Goal: Task Accomplishment & Management: Manage account settings

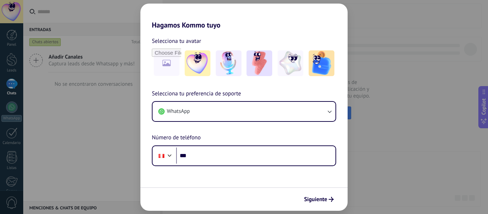
drag, startPoint x: 92, startPoint y: 141, endPoint x: 176, endPoint y: 1, distance: 163.1
click at [91, 141] on div "Hagamos Kommo tuyo Selecciona tu avatar Selecciona tu preferencia de soporte Wh…" at bounding box center [244, 107] width 488 height 214
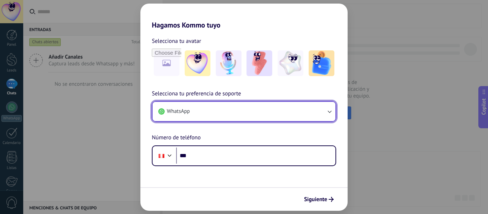
click at [249, 107] on button "WhatsApp" at bounding box center [244, 111] width 183 height 19
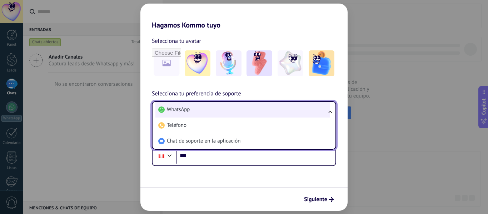
click at [223, 107] on li "WhatsApp" at bounding box center [243, 110] width 174 height 16
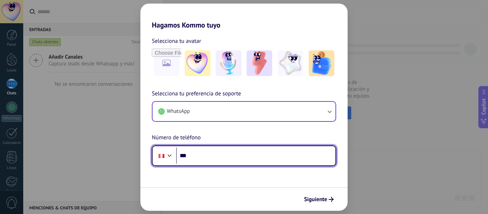
click at [228, 155] on input "***" at bounding box center [255, 156] width 159 height 16
paste input "**********"
type input "**********"
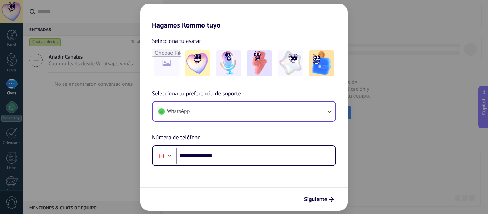
click at [233, 193] on div "Siguiente" at bounding box center [244, 199] width 207 height 24
click at [308, 198] on span "Siguiente" at bounding box center [315, 199] width 23 height 5
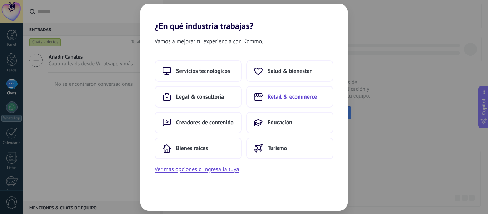
click at [291, 98] on span "Retail & ecommerce" at bounding box center [292, 96] width 49 height 7
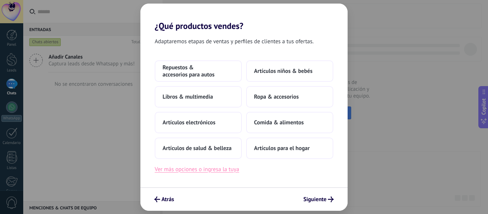
click at [212, 172] on button "Ver más opciones o ingresa la tuya" at bounding box center [197, 169] width 84 height 9
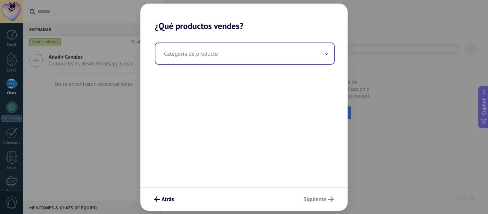
click at [219, 57] on input "text" at bounding box center [245, 53] width 179 height 21
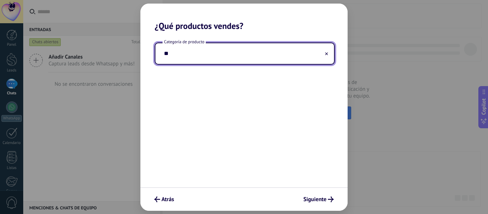
type input "*"
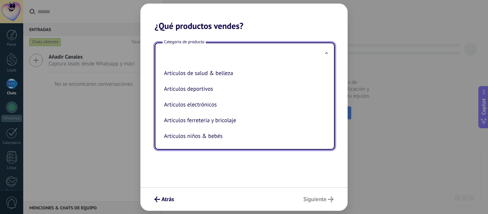
click at [230, 190] on div "Atrás Siguiente" at bounding box center [244, 199] width 207 height 24
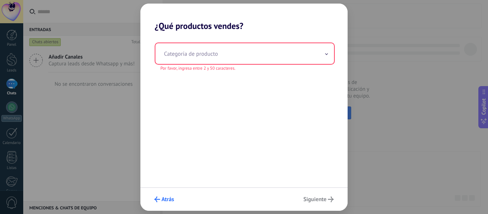
click at [165, 201] on span "Atrás" at bounding box center [168, 199] width 13 height 5
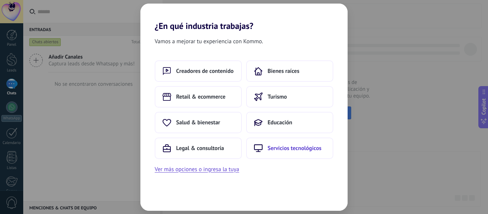
click at [285, 147] on span "Servicios tecnológicos" at bounding box center [295, 148] width 54 height 7
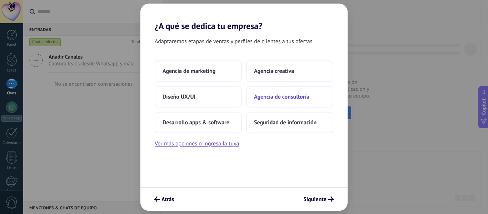
click at [279, 96] on span "Agencia de consultoría" at bounding box center [281, 96] width 55 height 7
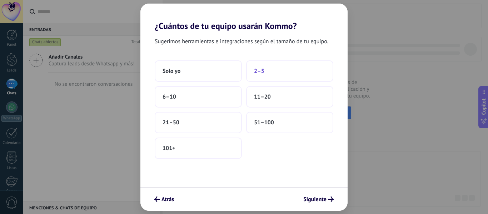
click at [277, 68] on button "2–5" at bounding box center [289, 70] width 87 height 21
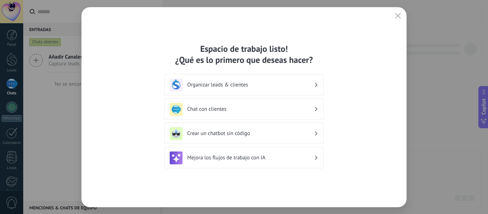
click at [223, 87] on h3 "Organizar leads & clientes" at bounding box center [250, 85] width 127 height 7
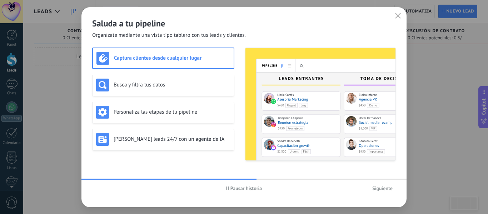
click at [191, 59] on h3 "Captura clientes desde cualquier lugar" at bounding box center [172, 58] width 116 height 7
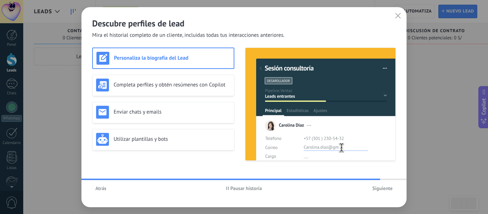
click at [380, 190] on span "Siguiente" at bounding box center [383, 188] width 20 height 5
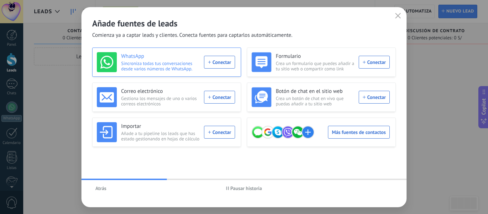
click at [223, 60] on div "WhatsApp Sincroniza todas tus conversaciones desde varios números de WhatsApp. …" at bounding box center [166, 62] width 138 height 20
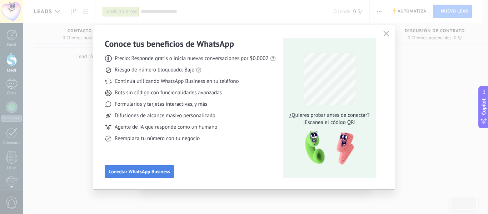
click at [164, 174] on span "Conectar WhatsApp Business" at bounding box center [140, 171] width 62 height 5
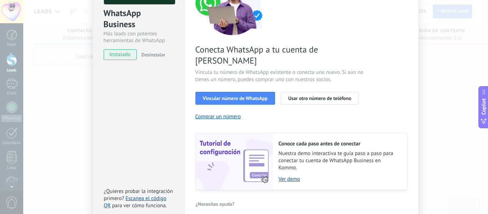
scroll to position [68, 0]
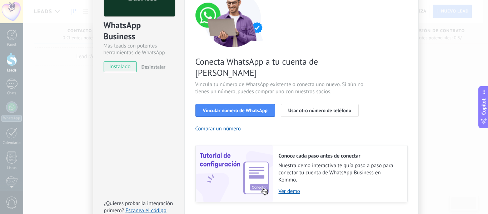
click at [123, 70] on span "instalado" at bounding box center [120, 67] width 33 height 11
click at [241, 108] on span "Vincular número de WhatsApp" at bounding box center [235, 110] width 65 height 5
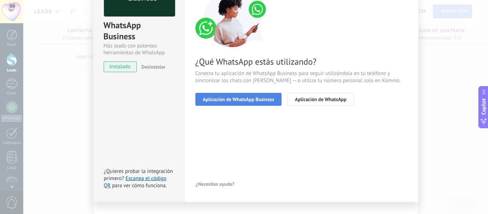
click at [249, 97] on span "Aplicación de WhatsApp Business" at bounding box center [239, 99] width 72 height 5
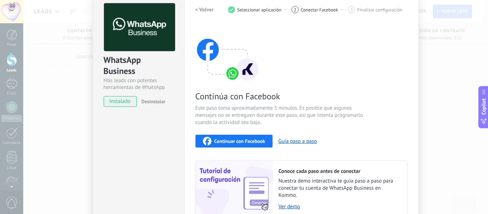
scroll to position [24, 0]
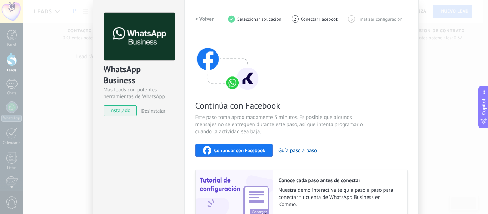
click at [147, 127] on div "WhatsApp Business Más leads con potentes herramientas de WhatsApp instalado Des…" at bounding box center [139, 130] width 92 height 260
click at [121, 111] on span "instalado" at bounding box center [120, 110] width 33 height 11
drag, startPoint x: 138, startPoint y: 132, endPoint x: 159, endPoint y: 134, distance: 20.5
click at [139, 133] on div "WhatsApp Business Más leads con potentes herramientas de WhatsApp instalado Des…" at bounding box center [139, 130] width 92 height 260
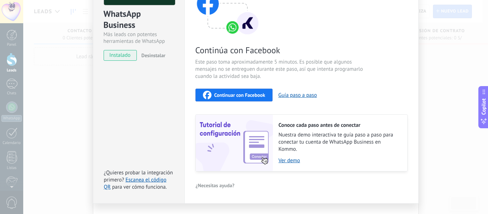
scroll to position [95, 0]
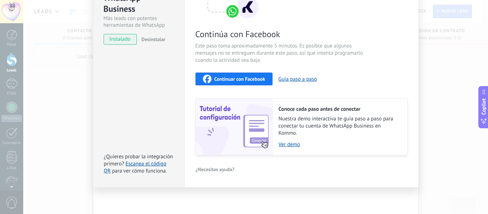
click at [419, 120] on div "WhatsApp Business Más leads con potentes herramientas de WhatsApp instalado Des…" at bounding box center [255, 107] width 465 height 214
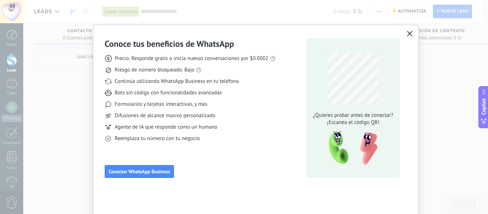
scroll to position [0, 0]
click at [413, 68] on div "Conoce tus beneficios de WhatsApp Precio: Responde gratis o inicia nuevas conve…" at bounding box center [255, 107] width 325 height 164
click at [408, 35] on icon "button" at bounding box center [410, 34] width 6 height 6
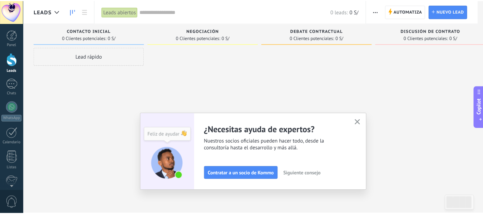
scroll to position [83, 0]
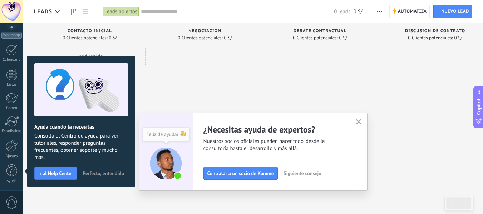
click at [359, 123] on icon "button" at bounding box center [358, 121] width 5 height 5
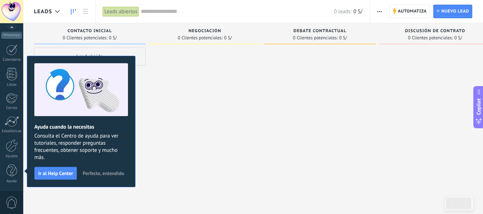
click at [87, 173] on span "Perfecto, entendido" at bounding box center [103, 173] width 41 height 5
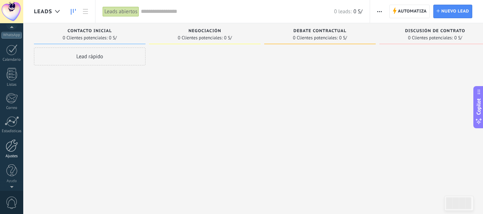
click at [13, 146] on div at bounding box center [12, 145] width 12 height 13
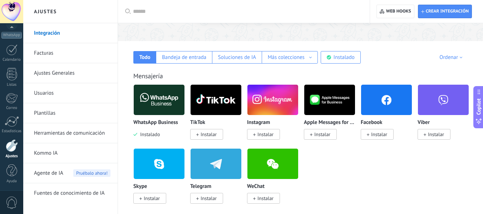
scroll to position [107, 0]
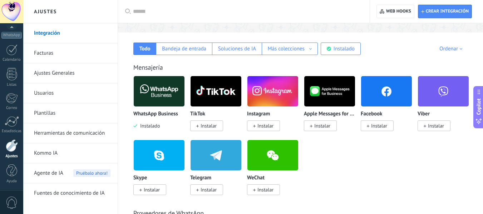
click at [448, 47] on div "Ordenar" at bounding box center [451, 48] width 25 height 7
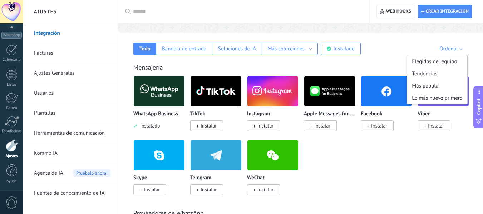
click at [411, 50] on div "Ordenar Elegidos del equipo Tendencias Más popular Lo más nuevo primero" at bounding box center [436, 48] width 64 height 7
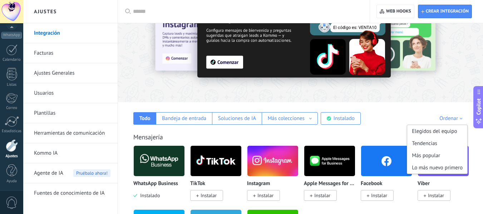
scroll to position [36, 0]
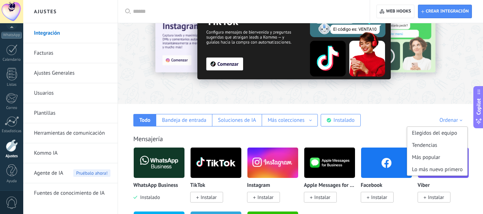
click at [375, 110] on div "Todo Bandeja de entrada Soluciones de IA Más colecciones Automatizaciones Fuent…" at bounding box center [300, 115] width 351 height 23
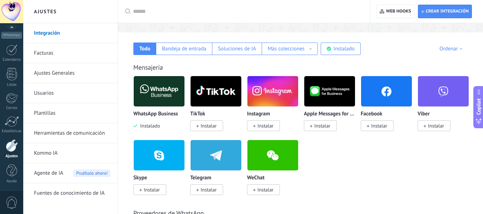
scroll to position [72, 0]
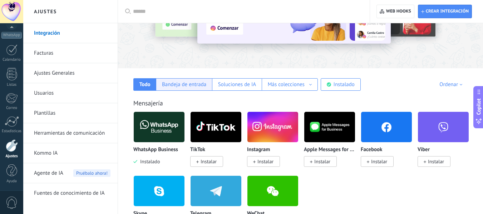
click at [197, 90] on div "Bandeja de entrada" at bounding box center [184, 84] width 56 height 13
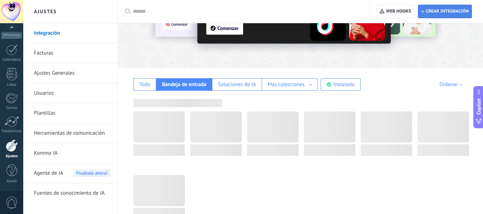
click at [438, 14] on span "Crear integración" at bounding box center [445, 11] width 48 height 13
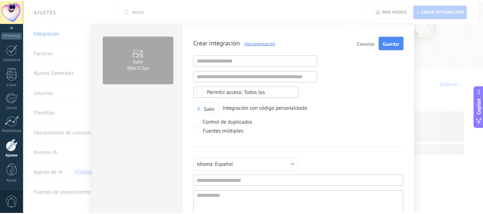
scroll to position [7, 0]
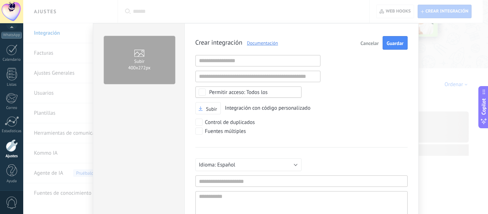
click at [376, 38] on button "Cancelar" at bounding box center [370, 43] width 24 height 14
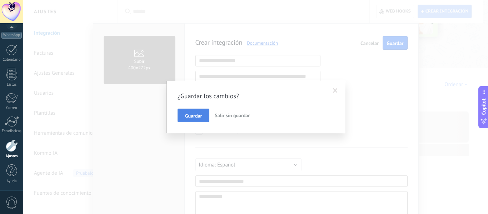
click at [191, 117] on span "Guardar" at bounding box center [193, 115] width 17 height 5
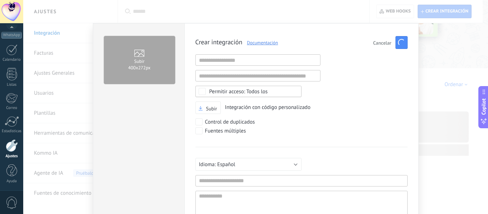
click at [378, 44] on span "Cancelar" at bounding box center [382, 42] width 18 height 5
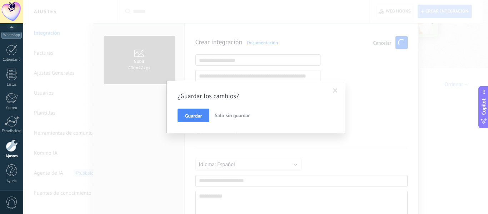
click at [232, 115] on span "Salir sin guardar" at bounding box center [232, 115] width 35 height 6
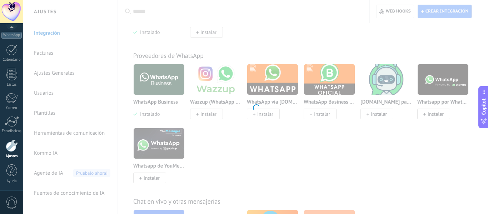
scroll to position [215, 0]
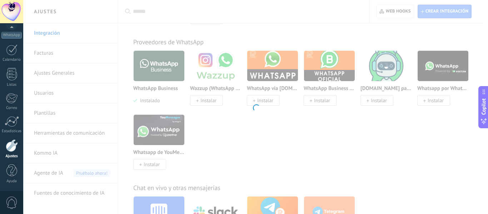
click at [290, 44] on div at bounding box center [255, 107] width 465 height 214
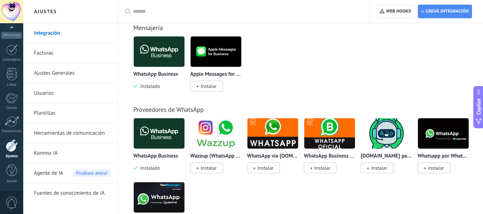
scroll to position [72, 0]
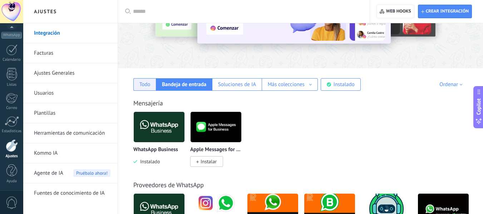
click at [149, 88] on div "Todo" at bounding box center [144, 84] width 11 height 7
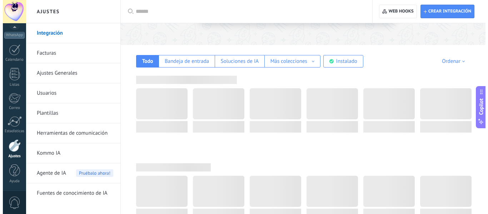
scroll to position [107, 0]
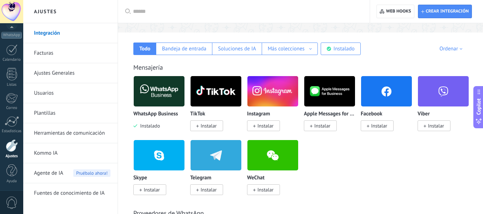
click at [160, 124] on span "Instalado" at bounding box center [146, 126] width 26 height 6
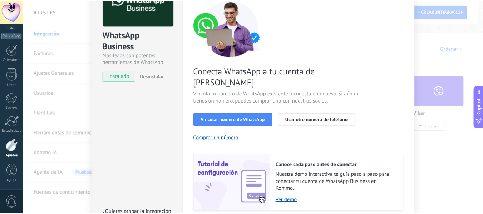
scroll to position [0, 0]
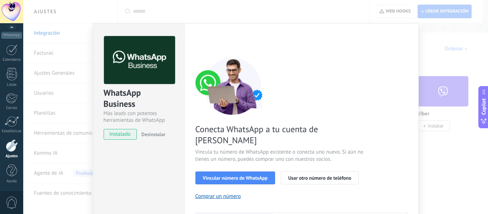
click at [483, 34] on div "WhatsApp Business Más leads con potentes herramientas de WhatsApp instalado Des…" at bounding box center [255, 107] width 465 height 214
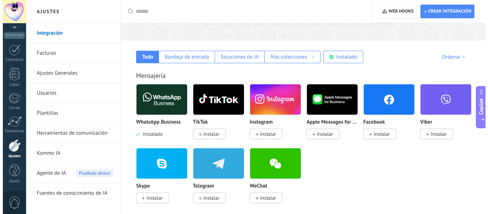
scroll to position [72, 0]
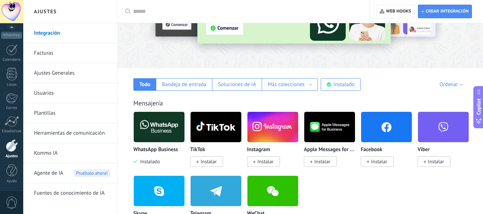
click at [453, 82] on div "Ordenar" at bounding box center [451, 84] width 25 height 7
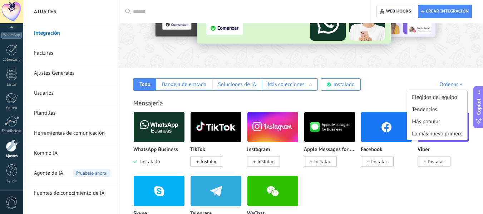
click at [394, 81] on div "Todo Bandeja de entrada Soluciones de IA Más colecciones Automatizaciones Fuent…" at bounding box center [300, 79] width 351 height 23
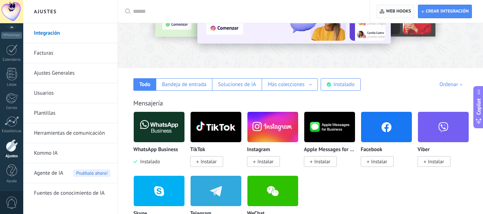
click at [397, 10] on span "Web hooks 0" at bounding box center [398, 12] width 25 height 6
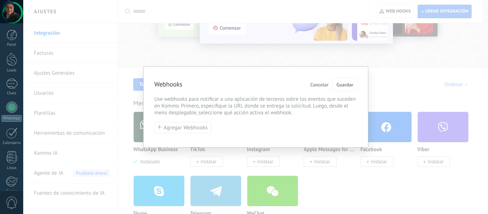
click at [316, 86] on span "Cancelar" at bounding box center [320, 84] width 18 height 5
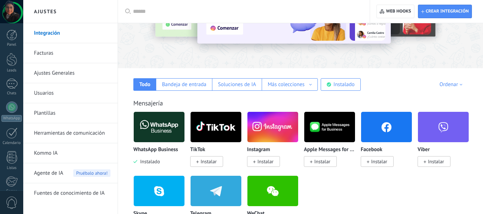
click at [398, 81] on div "Todo Bandeja de entrada Soluciones de IA Más colecciones Automatizaciones Fuent…" at bounding box center [300, 79] width 351 height 23
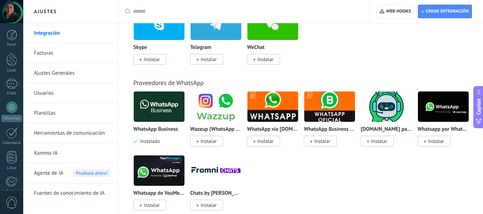
scroll to position [250, 0]
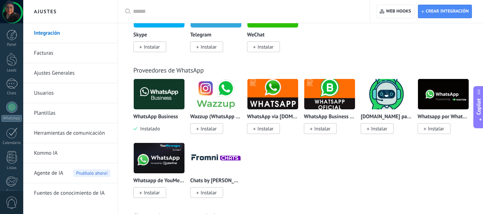
click at [440, 92] on img at bounding box center [443, 94] width 51 height 35
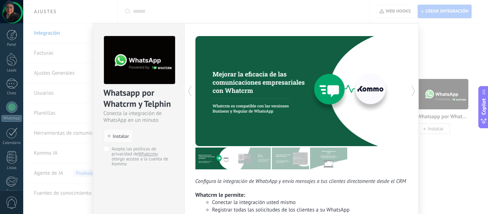
click at [459, 48] on div "Whatsapp por Whatcrm y Telphin Conecta la integración de WhatsApp en un minuto …" at bounding box center [255, 107] width 465 height 214
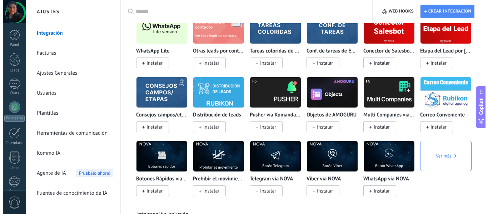
scroll to position [2890, 0]
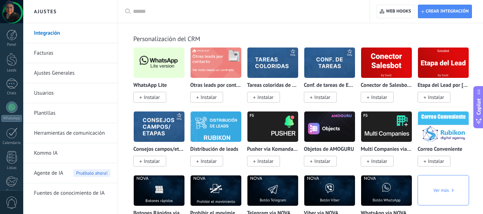
click at [156, 98] on span "Instalar" at bounding box center [152, 97] width 16 height 6
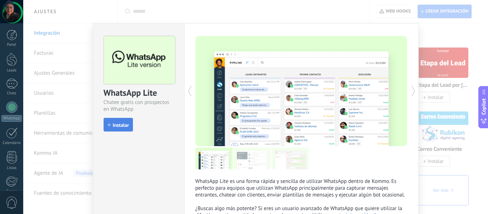
click at [121, 123] on span "Instalar" at bounding box center [121, 125] width 16 height 5
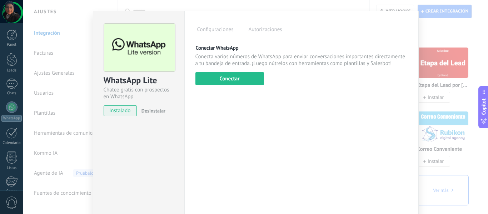
scroll to position [0, 0]
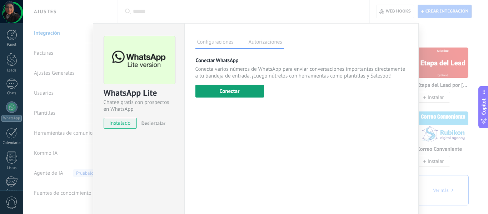
click at [231, 92] on button "Conectar" at bounding box center [230, 91] width 69 height 13
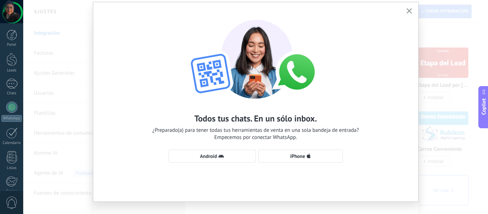
scroll to position [33, 0]
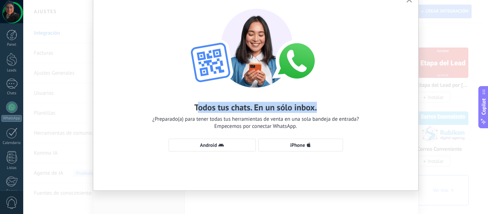
drag, startPoint x: 197, startPoint y: 104, endPoint x: 323, endPoint y: 103, distance: 125.5
click at [323, 103] on div "Todos tus chats. En un sólo inbox. ¿Preparado(a) para tener todas tus herramien…" at bounding box center [255, 116] width 207 height 28
click at [241, 143] on span "Android" at bounding box center [212, 145] width 79 height 6
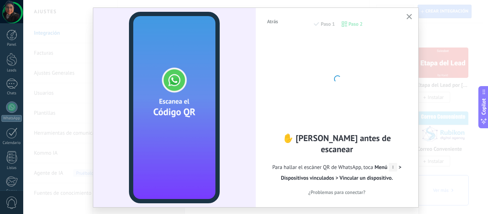
scroll to position [0, 0]
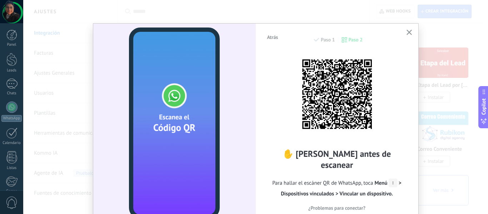
click at [84, 41] on div "Atrás Paso 1 Paso 2 ✋ Lee antes de escanear Para hallar el escáner QR de WhatsA…" at bounding box center [255, 107] width 465 height 214
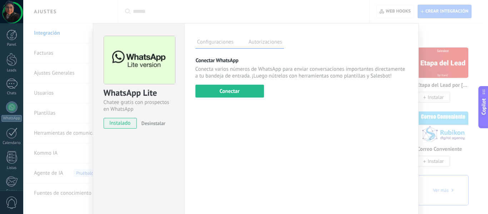
click at [264, 111] on div "Configuraciones Autorizaciones Esta pestaña registra a los usuarios que han con…" at bounding box center [302, 129] width 235 height 213
click at [243, 88] on button "Conectar" at bounding box center [230, 91] width 69 height 13
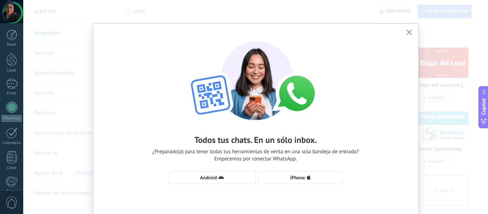
click at [407, 25] on div "Todos tus chats. En un sólo inbox. ¿Preparado(a) para tener todas tus herramien…" at bounding box center [255, 109] width 325 height 171
click at [408, 28] on div "Todos tus chats. En un sólo inbox. ¿Preparado(a) para tener todas tus herramien…" at bounding box center [255, 124] width 325 height 200
click at [407, 33] on icon "button" at bounding box center [409, 32] width 5 height 5
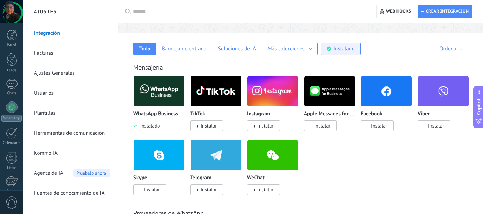
click at [330, 45] on div "Instalado" at bounding box center [341, 49] width 40 height 13
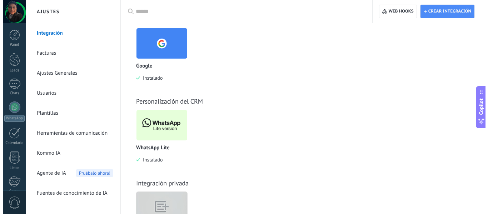
scroll to position [358, 0]
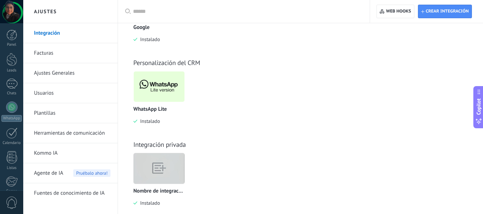
click at [167, 91] on img at bounding box center [159, 86] width 51 height 35
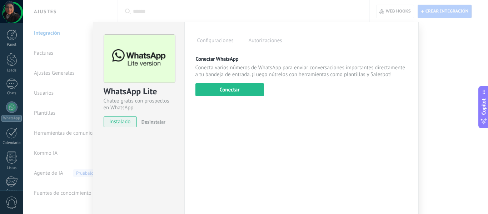
scroll to position [0, 0]
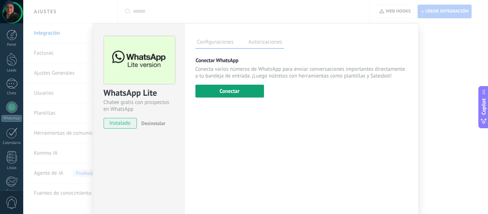
click at [236, 92] on button "Conectar" at bounding box center [230, 91] width 69 height 13
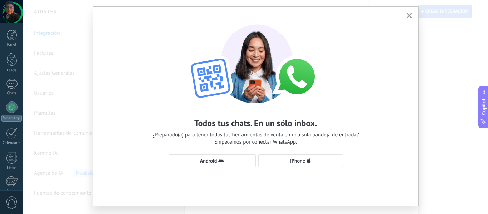
scroll to position [33, 0]
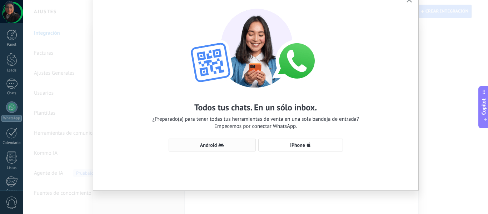
click at [220, 142] on button "Android" at bounding box center [212, 145] width 87 height 13
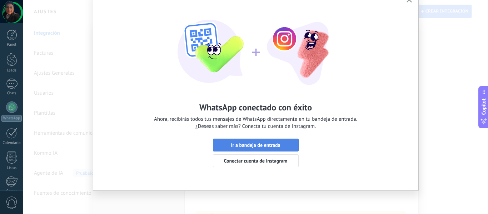
click at [284, 144] on span "Ir a bandeja de entrada" at bounding box center [256, 145] width 78 height 5
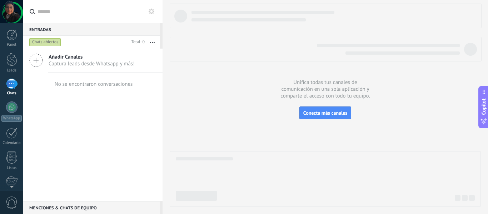
click at [122, 126] on div "Añadir Canales Captura leads desde Whatsapp y más! No se encontraron conversaci…" at bounding box center [92, 125] width 139 height 153
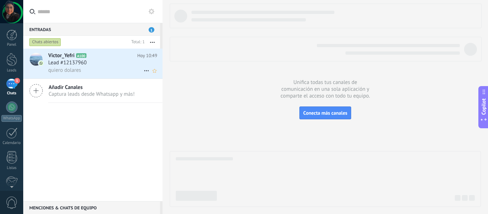
click at [120, 64] on div "Lead #12137960" at bounding box center [102, 62] width 109 height 7
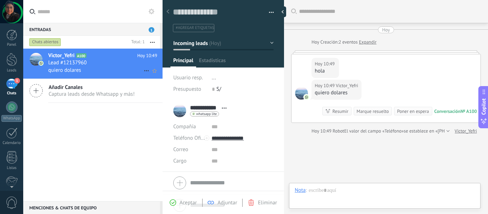
scroll to position [11, 0]
click at [351, 146] on div "Buscar Carga más [DATE] [DATE] Creación: 2 eventos Expandir [DATE] 10:49 [PERSO…" at bounding box center [386, 127] width 204 height 255
click at [201, 26] on span "#agregar etiquetas" at bounding box center [195, 27] width 38 height 5
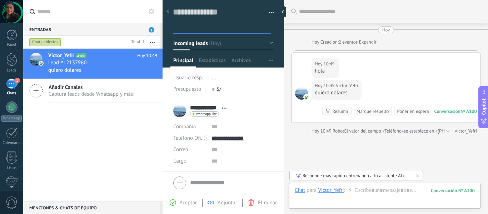
click at [187, 27] on input "text" at bounding box center [223, 28] width 96 height 8
click at [121, 121] on div "Victor_Yefri A100 Hoy 10:49 Lead #12137960 quiero dolares Añadir Canales Captur…" at bounding box center [92, 125] width 139 height 153
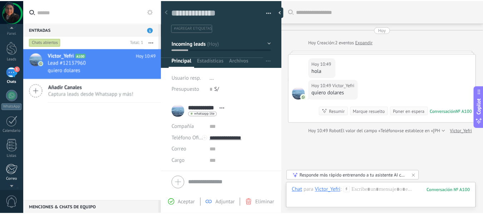
scroll to position [83, 0]
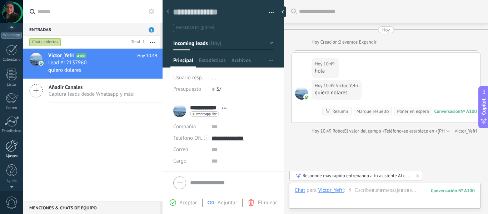
click at [15, 146] on div at bounding box center [12, 145] width 12 height 13
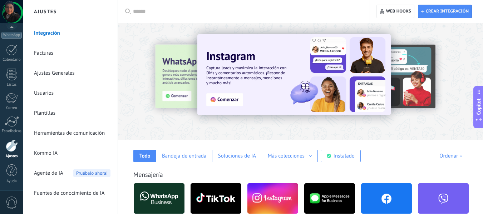
click at [64, 49] on link "Facturas" at bounding box center [72, 53] width 77 height 20
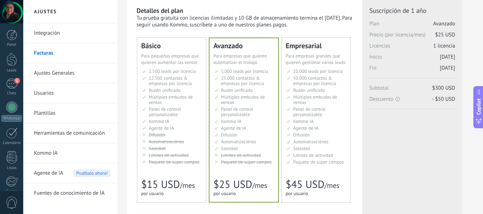
scroll to position [36, 0]
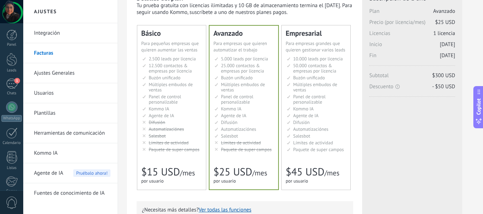
click at [87, 79] on link "Ajustes Generales" at bounding box center [72, 73] width 77 height 20
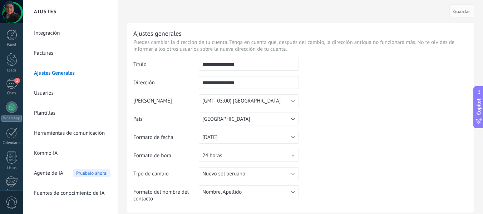
click at [46, 91] on link "Usuarios" at bounding box center [72, 93] width 77 height 20
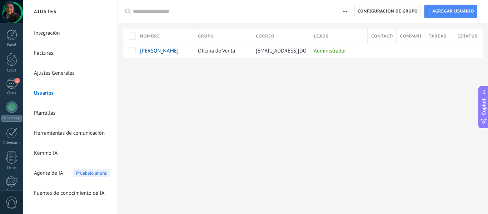
click at [57, 115] on link "Plantillas" at bounding box center [72, 113] width 77 height 20
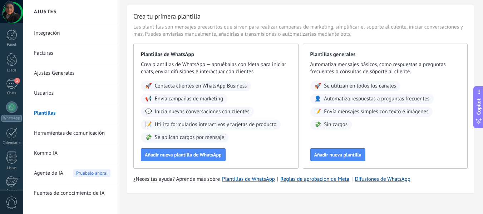
scroll to position [27, 0]
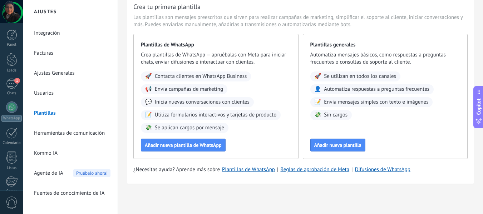
click at [52, 31] on link "Integración" at bounding box center [72, 33] width 77 height 20
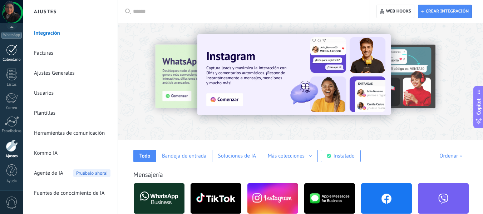
click at [8, 51] on div at bounding box center [11, 49] width 11 height 11
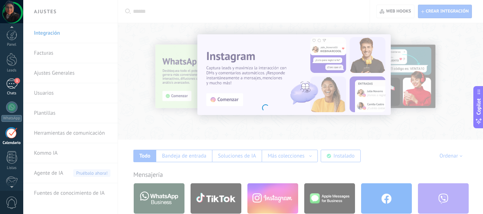
click at [16, 83] on span "1" at bounding box center [17, 81] width 6 height 6
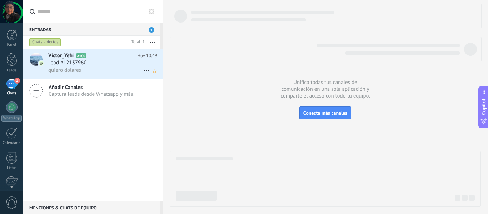
click at [89, 59] on icon at bounding box center [92, 55] width 7 height 7
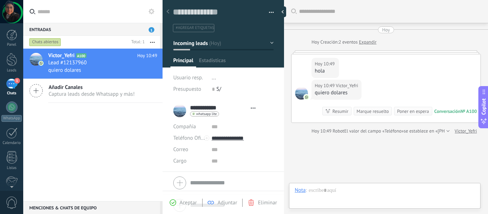
scroll to position [11, 0]
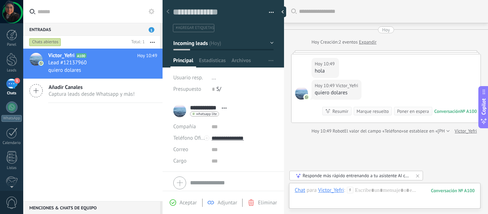
click at [325, 148] on div "Buscar Carga más [DATE] [DATE] Creación: 2 eventos Expandir [DATE] 10:49 [PERSO…" at bounding box center [386, 127] width 204 height 255
click at [417, 174] on icon at bounding box center [418, 176] width 6 height 6
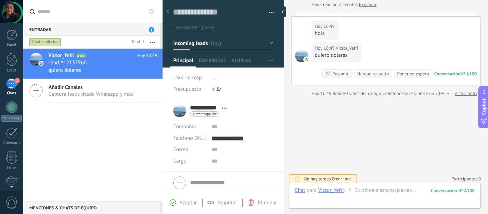
scroll to position [41, 0]
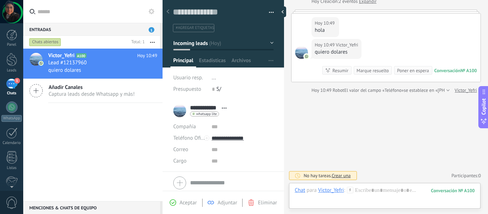
click at [76, 29] on div "Entradas 1" at bounding box center [91, 29] width 137 height 13
click at [151, 30] on span "1" at bounding box center [152, 29] width 6 height 5
click at [137, 59] on span "Hoy 10:49" at bounding box center [147, 55] width 20 height 7
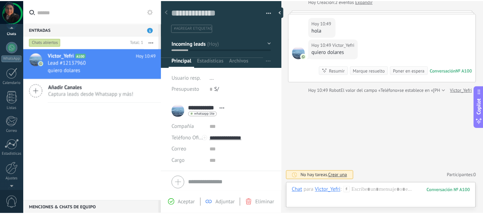
scroll to position [83, 0]
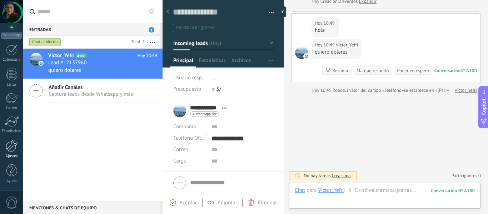
click at [14, 143] on div at bounding box center [12, 145] width 12 height 13
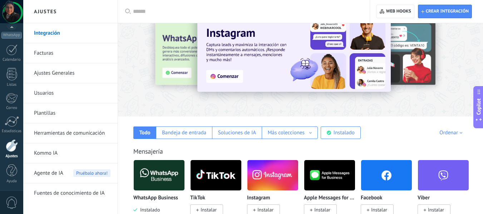
scroll to position [36, 0]
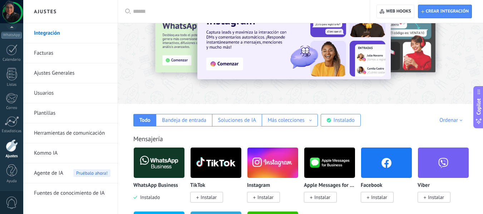
click at [454, 123] on div "Ordenar" at bounding box center [451, 120] width 25 height 7
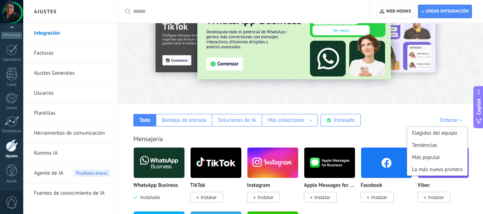
click at [429, 111] on div "Todo Bandeja de entrada Soluciones de IA Más colecciones Automatizaciones Fuent…" at bounding box center [300, 115] width 351 height 23
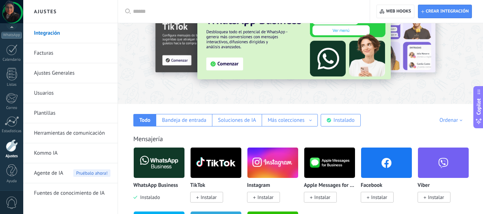
click at [444, 119] on div "Ordenar" at bounding box center [451, 120] width 25 height 7
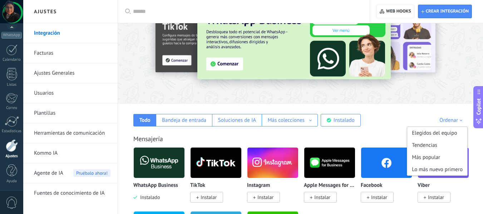
click at [407, 111] on div "Todo Bandeja de entrada Soluciones de IA Más colecciones Automatizaciones Fuent…" at bounding box center [300, 115] width 351 height 23
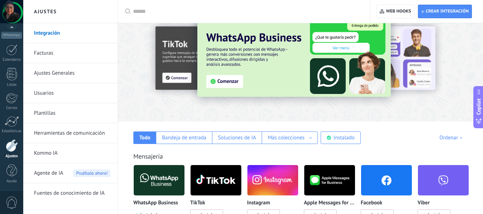
scroll to position [0, 0]
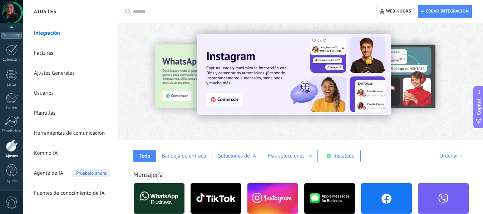
click at [92, 71] on link "Ajustes Generales" at bounding box center [72, 73] width 77 height 20
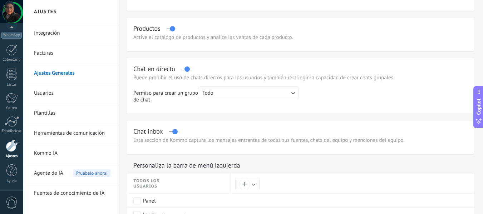
scroll to position [215, 0]
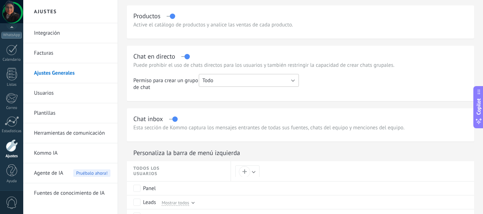
click at [218, 81] on button "Todo" at bounding box center [249, 80] width 100 height 13
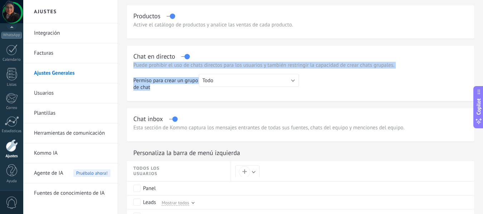
click at [178, 97] on div "Chat en directo Puede prohibir el uso de chats directos para los usuarios y tam…" at bounding box center [300, 73] width 347 height 55
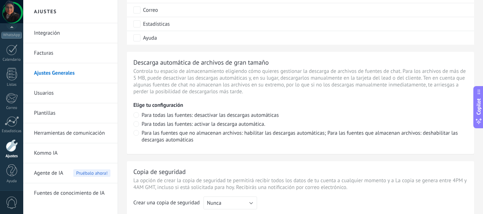
scroll to position [465, 0]
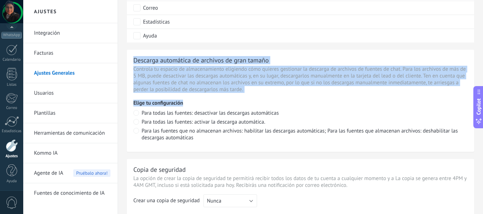
drag, startPoint x: 122, startPoint y: 57, endPoint x: 286, endPoint y: 97, distance: 169.3
click at [286, 95] on div "Descarga automática de archivos de gran tamaño Controla tu espacio de almacenam…" at bounding box center [300, 101] width 347 height 102
drag, startPoint x: 268, startPoint y: 89, endPoint x: 120, endPoint y: 63, distance: 150.3
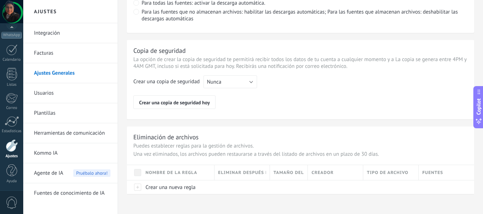
scroll to position [587, 0]
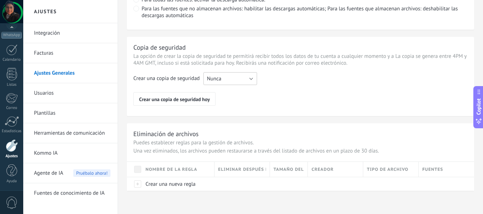
click at [233, 77] on button "Nunca" at bounding box center [230, 78] width 54 height 13
click at [304, 84] on div "Crear una copia de seguridad Nunca Cada semana Cada mes Nunca Crear una copia d…" at bounding box center [300, 89] width 334 height 34
click at [83, 130] on link "Herramientas de comunicación" at bounding box center [72, 133] width 77 height 20
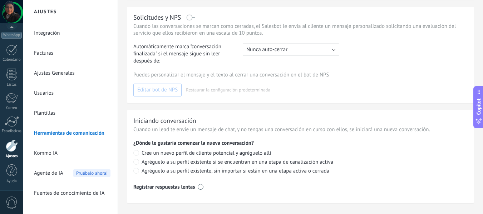
scroll to position [322, 0]
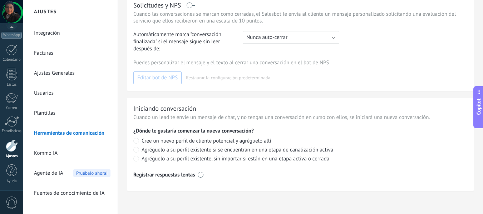
click at [83, 72] on link "Ajustes Generales" at bounding box center [72, 73] width 77 height 20
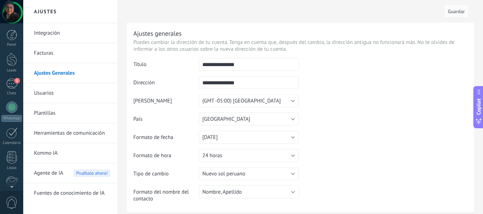
click at [18, 14] on div at bounding box center [11, 11] width 23 height 23
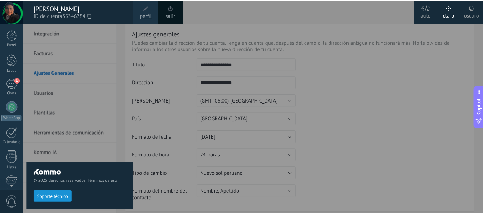
scroll to position [83, 0]
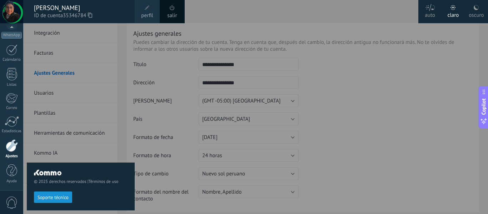
click at [475, 13] on div "oscuro" at bounding box center [476, 14] width 15 height 19
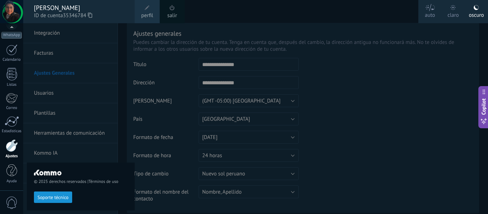
click at [412, 81] on div at bounding box center [267, 107] width 488 height 214
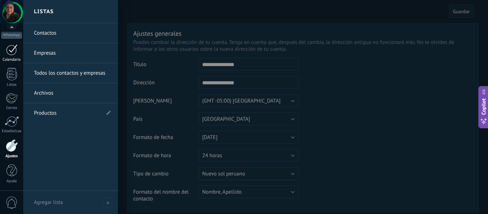
click at [11, 55] on link "Calendario" at bounding box center [11, 53] width 23 height 18
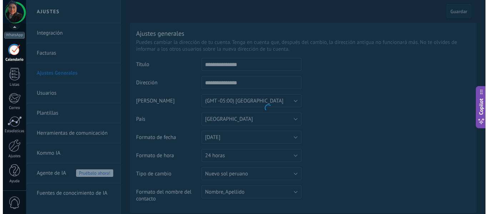
scroll to position [21, 0]
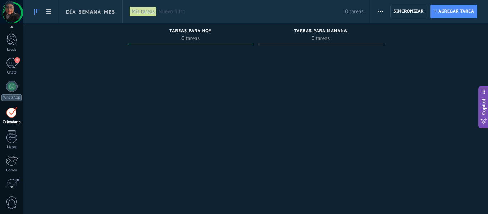
click at [6, 112] on div at bounding box center [11, 112] width 11 height 11
click at [12, 68] on div "1" at bounding box center [11, 63] width 11 height 10
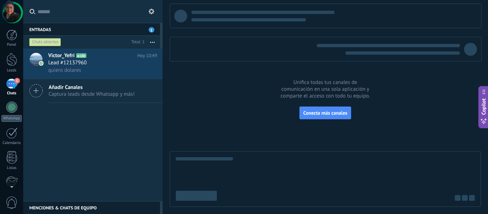
click at [216, 123] on div at bounding box center [325, 105] width 311 height 203
click at [240, 118] on div at bounding box center [325, 105] width 311 height 203
click at [12, 58] on div at bounding box center [11, 59] width 11 height 13
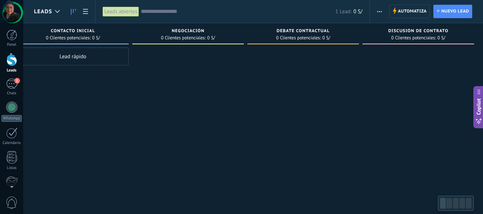
scroll to position [0, 137]
drag, startPoint x: 178, startPoint y: 98, endPoint x: 209, endPoint y: 133, distance: 47.4
click at [209, 133] on div "Leads Entrantes Solicitudes: 1 0 0 0 1 0 0 0 1 de: 51994367733 Hoy 10:49 Victor…" at bounding box center [190, 95] width 586 height 145
drag, startPoint x: 214, startPoint y: 127, endPoint x: 77, endPoint y: 127, distance: 136.9
click at [77, 127] on div "Leads Entrantes Solicitudes: 1 0 0 0 1 0 0 0 1 de: 51994367733 Hoy 10:49 Victor…" at bounding box center [190, 95] width 586 height 145
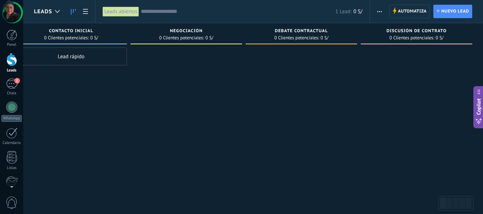
click at [410, 30] on span "Discusión de contrato" at bounding box center [417, 31] width 60 height 5
click at [416, 30] on span "Discusión de contrato" at bounding box center [417, 31] width 60 height 5
click at [423, 36] on span "0 Clientes potenciales:" at bounding box center [411, 38] width 45 height 4
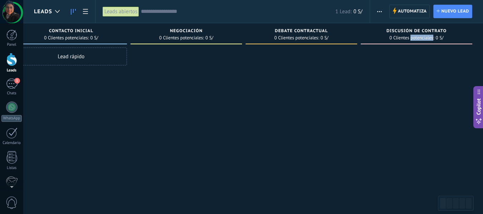
click at [423, 36] on span "0 Clientes potenciales:" at bounding box center [411, 38] width 45 height 4
click at [433, 32] on span "Discusión de contrato" at bounding box center [417, 31] width 60 height 5
click at [435, 27] on div "Discusión de contrato 0 Clientes potenciales: 0 S/" at bounding box center [417, 33] width 112 height 21
click at [431, 29] on span "Discusión de contrato" at bounding box center [417, 31] width 60 height 5
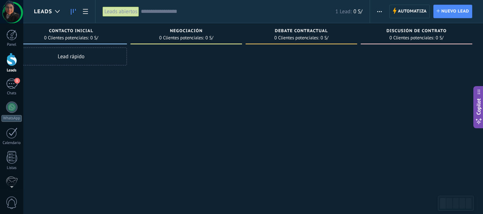
click at [424, 38] on span "0 Clientes potenciales:" at bounding box center [411, 38] width 45 height 4
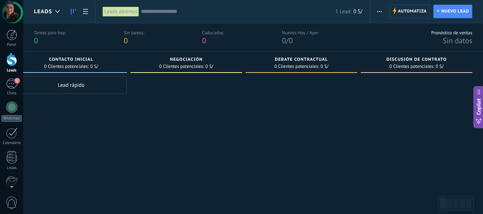
click at [440, 56] on div "Discusión de contrato 0 Clientes potenciales: 0 S/" at bounding box center [417, 62] width 112 height 21
click at [362, 89] on div at bounding box center [417, 136] width 112 height 121
drag, startPoint x: 321, startPoint y: 106, endPoint x: 187, endPoint y: 139, distance: 138.6
click at [187, 139] on div "Leads Entrantes Solicitudes: 1 0 0 0 1 0 0 0 1 de: 51994367733 Hoy 10:49 Victor…" at bounding box center [190, 124] width 586 height 145
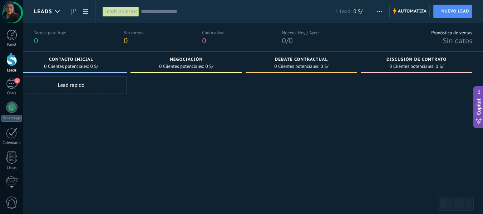
click at [379, 11] on icon "button" at bounding box center [379, 11] width 5 height 1
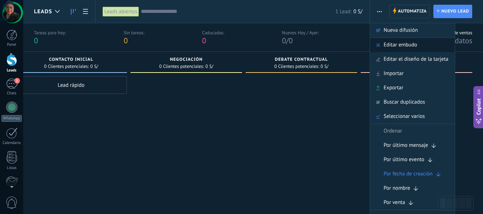
click at [426, 43] on div "Editar embudo" at bounding box center [412, 45] width 85 height 14
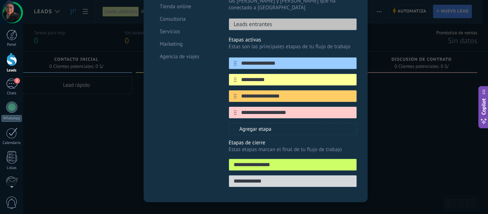
scroll to position [102, 0]
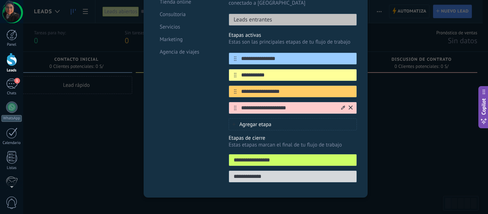
click at [300, 104] on input "**********" at bounding box center [289, 108] width 104 height 8
drag, startPoint x: 300, startPoint y: 100, endPoint x: 236, endPoint y: 105, distance: 64.9
click at [236, 105] on div "**********" at bounding box center [293, 108] width 128 height 12
type input "**********"
click at [286, 88] on input "**********" at bounding box center [289, 92] width 104 height 8
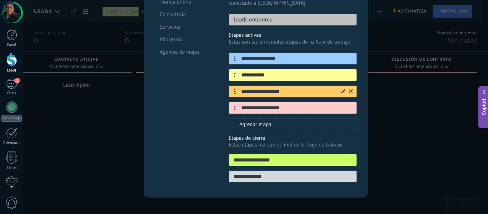
drag, startPoint x: 286, startPoint y: 84, endPoint x: 233, endPoint y: 80, distance: 53.5
click at [233, 85] on div "**********" at bounding box center [293, 91] width 128 height 12
click at [211, 147] on div "Plantillas Personalizado Tienda online Consultoria Servicios Marketing Agencia …" at bounding box center [186, 80] width 64 height 214
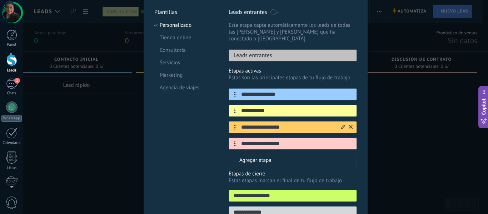
click at [264, 124] on input "**********" at bounding box center [289, 128] width 104 height 8
click at [291, 124] on input "**********" at bounding box center [289, 128] width 104 height 8
drag, startPoint x: 291, startPoint y: 119, endPoint x: 241, endPoint y: 120, distance: 50.1
click at [241, 124] on input "**********" at bounding box center [289, 128] width 104 height 8
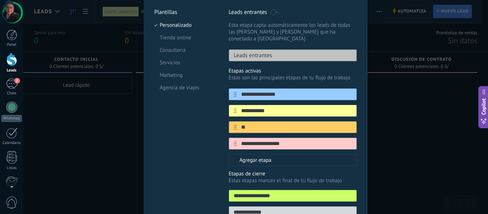
type input "*"
click at [349, 125] on icon at bounding box center [351, 127] width 4 height 4
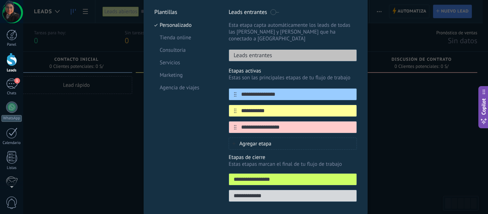
click at [202, 124] on div "Plantillas Personalizado Tienda online Consultoria Servicios Marketing Agencia …" at bounding box center [186, 108] width 64 height 198
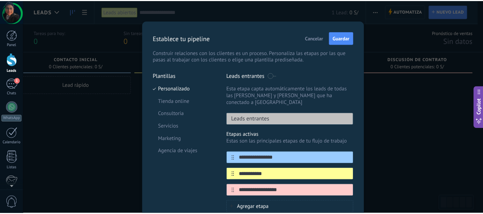
scroll to position [0, 0]
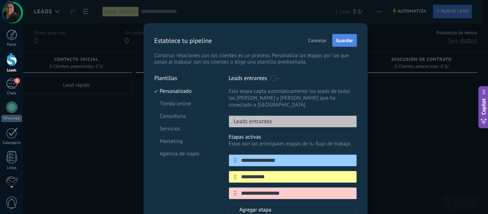
click at [341, 39] on span "Guardar" at bounding box center [344, 40] width 17 height 5
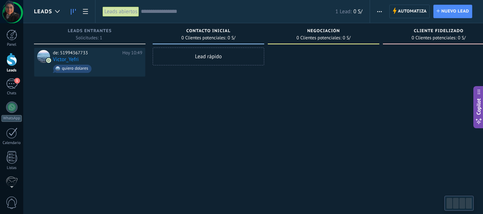
drag, startPoint x: 373, startPoint y: 112, endPoint x: 415, endPoint y: 138, distance: 49.2
click at [415, 138] on div "Leads Entrantes Solicitudes: 1 0 0 0 1 0 0 0 1 de: 51994367733 Hoy 10:49 Victor…" at bounding box center [269, 95] width 471 height 145
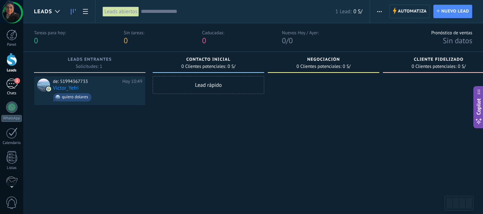
click at [7, 87] on div "1" at bounding box center [11, 84] width 11 height 10
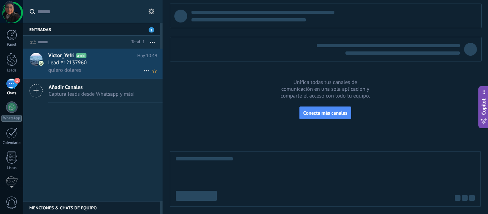
click at [92, 59] on icon at bounding box center [92, 55] width 7 height 7
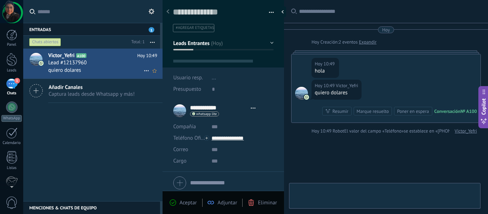
type textarea "**********"
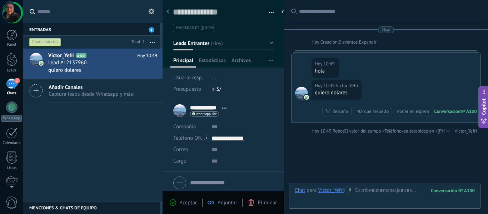
click at [341, 161] on div "Buscar Carga más [DATE] [DATE] Creación: 2 eventos Expandir [DATE] 10:49 [PERSO…" at bounding box center [386, 127] width 204 height 255
click at [201, 25] on li "#agregar etiquetas" at bounding box center [193, 28] width 41 height 8
click at [331, 141] on div "Buscar Carga más [DATE] [DATE] Creación: 2 eventos Expandir [DATE] 10:49 [PERSO…" at bounding box center [386, 127] width 204 height 255
click at [362, 191] on div at bounding box center [385, 197] width 180 height 21
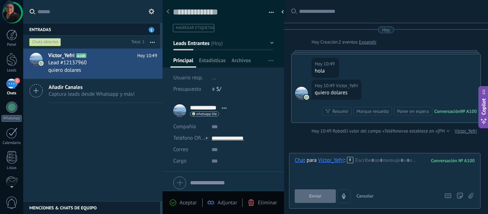
click at [294, 165] on div "Chat Correo Nota Tarea Chat para Victor_Yefri : 100 Enviar Cancelar Rastrear cl…" at bounding box center [385, 181] width 192 height 56
click at [298, 161] on div "Chat" at bounding box center [300, 160] width 10 height 6
click at [303, 149] on div "Tarea" at bounding box center [302, 148] width 25 height 12
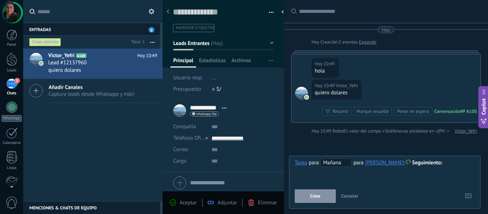
click at [430, 162] on span "Seguimiento" at bounding box center [428, 162] width 30 height 7
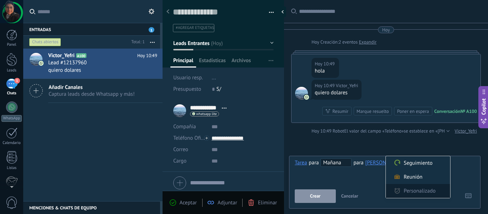
click at [412, 190] on label "Personalizado" at bounding box center [418, 191] width 64 height 14
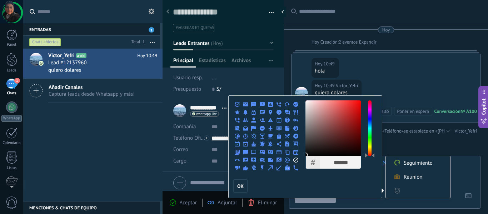
click at [459, 178] on div at bounding box center [244, 107] width 488 height 214
click at [459, 179] on div at bounding box center [244, 107] width 488 height 214
click at [242, 188] on span "OK" at bounding box center [240, 186] width 6 height 5
click at [238, 186] on span "OK" at bounding box center [240, 186] width 6 height 5
click at [422, 129] on div at bounding box center [244, 107] width 488 height 214
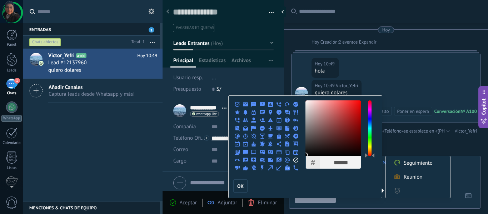
click at [419, 143] on div at bounding box center [244, 107] width 488 height 214
click at [420, 142] on div at bounding box center [244, 107] width 488 height 214
click at [124, 128] on div at bounding box center [244, 107] width 488 height 214
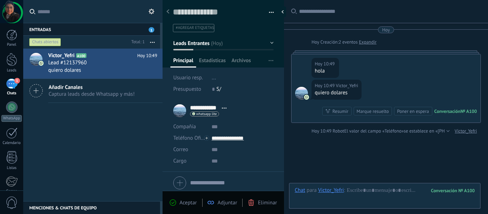
click at [296, 192] on div "Chat" at bounding box center [300, 190] width 10 height 6
click at [301, 187] on div "Chat" at bounding box center [300, 190] width 10 height 6
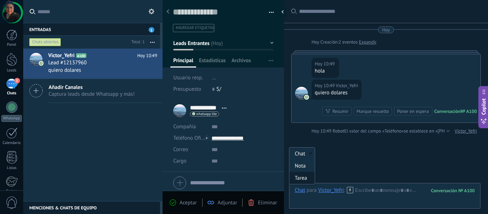
click at [304, 175] on div "Tarea" at bounding box center [302, 178] width 25 height 12
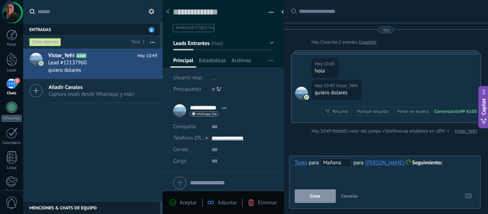
click at [428, 163] on span "Seguimiento" at bounding box center [428, 162] width 30 height 7
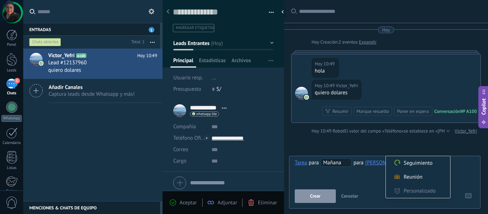
click at [368, 180] on div at bounding box center [244, 107] width 488 height 214
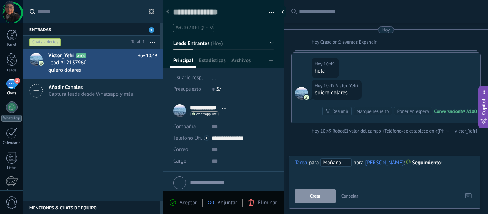
click at [442, 138] on div "Buscar Carga más [DATE] [DATE] Creación: 2 eventos Expandir [DATE] 10:49 [PERSO…" at bounding box center [386, 127] width 204 height 255
click at [415, 188] on div "**********" at bounding box center [385, 180] width 180 height 45
click at [413, 164] on span "Seguimiento" at bounding box center [428, 162] width 30 height 7
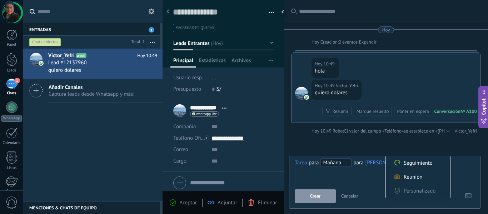
click at [197, 24] on div at bounding box center [244, 107] width 488 height 214
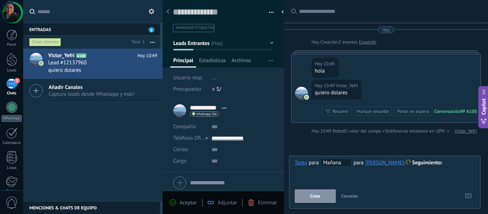
click at [196, 24] on li "#agregar etiquetas" at bounding box center [193, 28] width 41 height 8
click at [199, 21] on div at bounding box center [223, 25] width 101 height 13
click at [339, 140] on div "Buscar Carga más [DATE] [DATE] Creación: 2 eventos Expandir [DATE] 10:49 [PERSO…" at bounding box center [386, 127] width 204 height 255
click at [13, 60] on div at bounding box center [11, 59] width 11 height 13
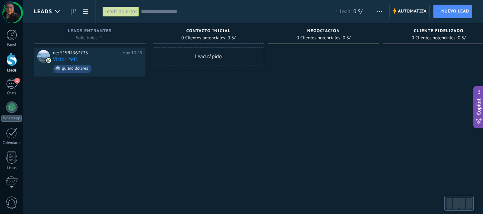
drag, startPoint x: 341, startPoint y: 160, endPoint x: 294, endPoint y: 161, distance: 47.2
click at [294, 161] on div at bounding box center [324, 108] width 112 height 121
click at [9, 84] on div "1" at bounding box center [11, 84] width 11 height 10
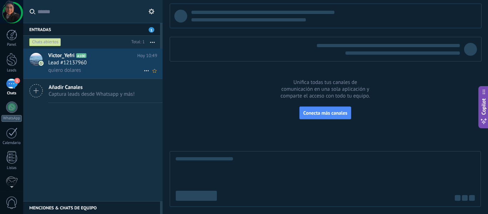
click at [88, 64] on h3 "Lead #12137960" at bounding box center [69, 62] width 42 height 7
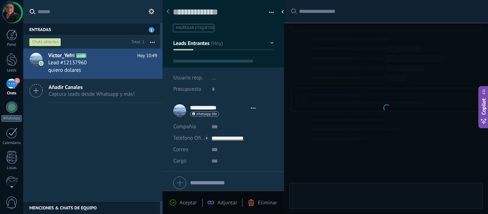
scroll to position [11, 0]
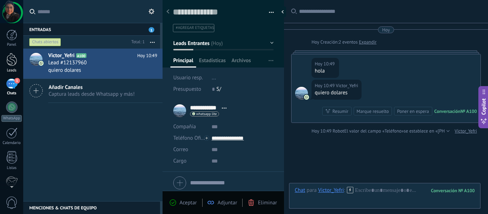
click at [12, 52] on div "Panel Leads 1 Chats WhatsApp Clientes" at bounding box center [11, 152] width 23 height 245
click at [16, 65] on div at bounding box center [11, 59] width 11 height 13
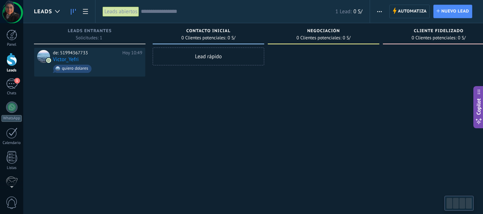
click at [245, 127] on div "Lead rápido" at bounding box center [209, 108] width 112 height 121
click at [94, 62] on div "de: 51994367733 [DATE] 10:49 Victor_Yefri quiero dolares" at bounding box center [97, 62] width 89 height 24
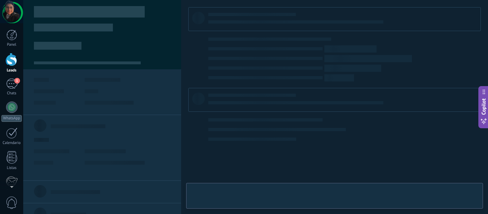
type textarea "**********"
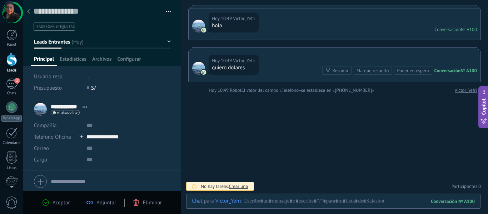
scroll to position [45, 0]
click at [107, 42] on button "Leads Entrantes" at bounding box center [102, 41] width 137 height 13
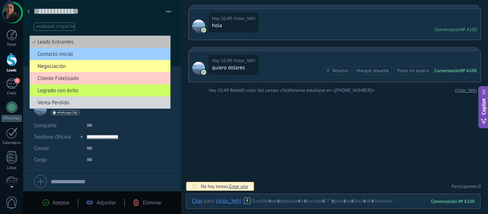
click at [248, 123] on div "Buscar Carga más [DATE] [DATE] Creación: 2 eventos Expandir [DATE] 10:49 Victor…" at bounding box center [334, 85] width 307 height 260
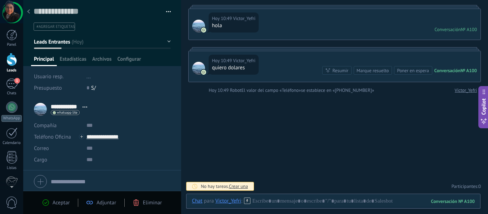
click at [338, 157] on div "Buscar Carga más [DATE] [DATE] Creación: 2 eventos Expandir [DATE] 10:49 Victor…" at bounding box center [334, 85] width 307 height 260
